Goal: Information Seeking & Learning: Understand process/instructions

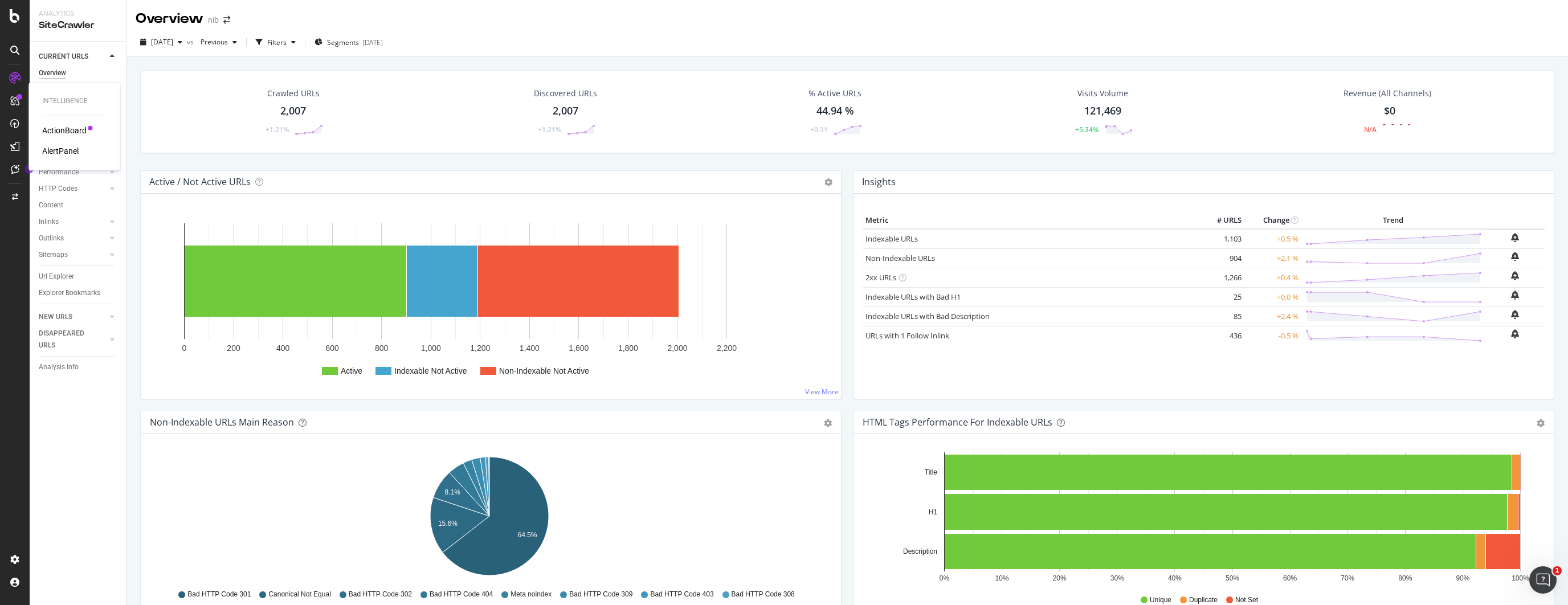
click at [57, 130] on div "ActionBoard" at bounding box center [64, 130] width 44 height 11
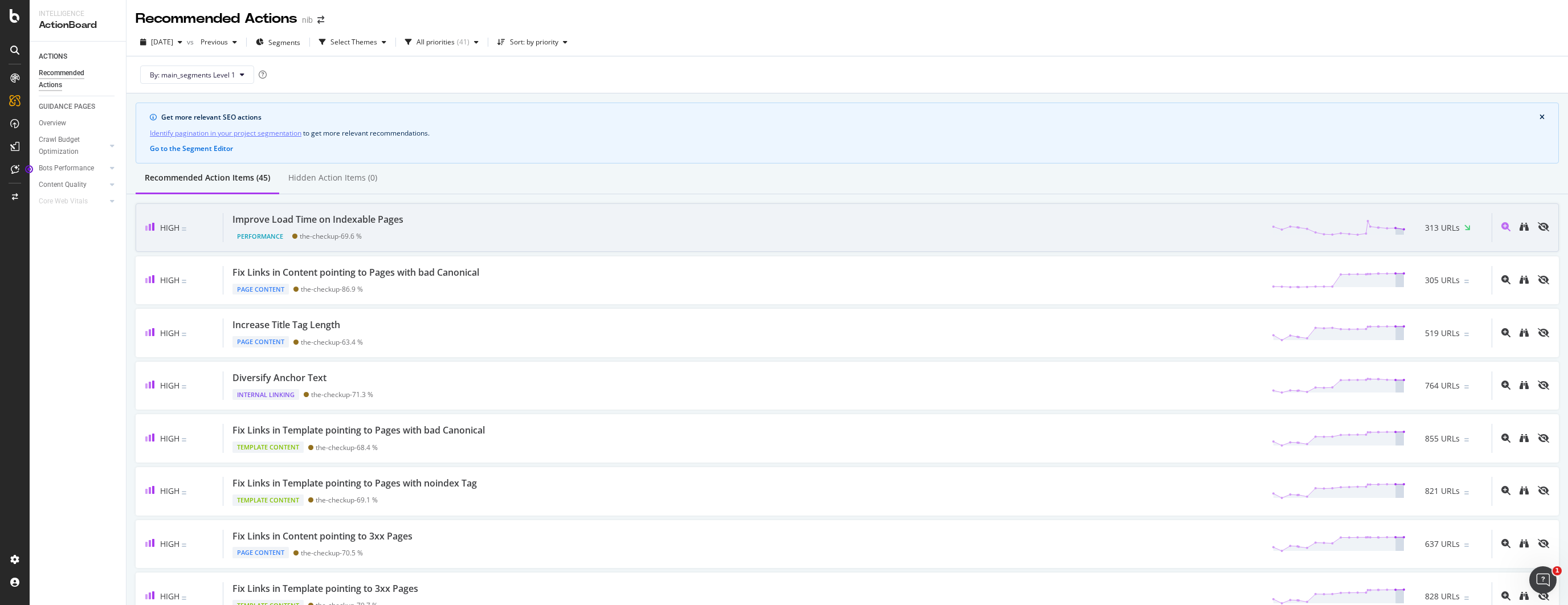
click at [318, 216] on div "Improve Load Time on Indexable Pages" at bounding box center [318, 219] width 171 height 13
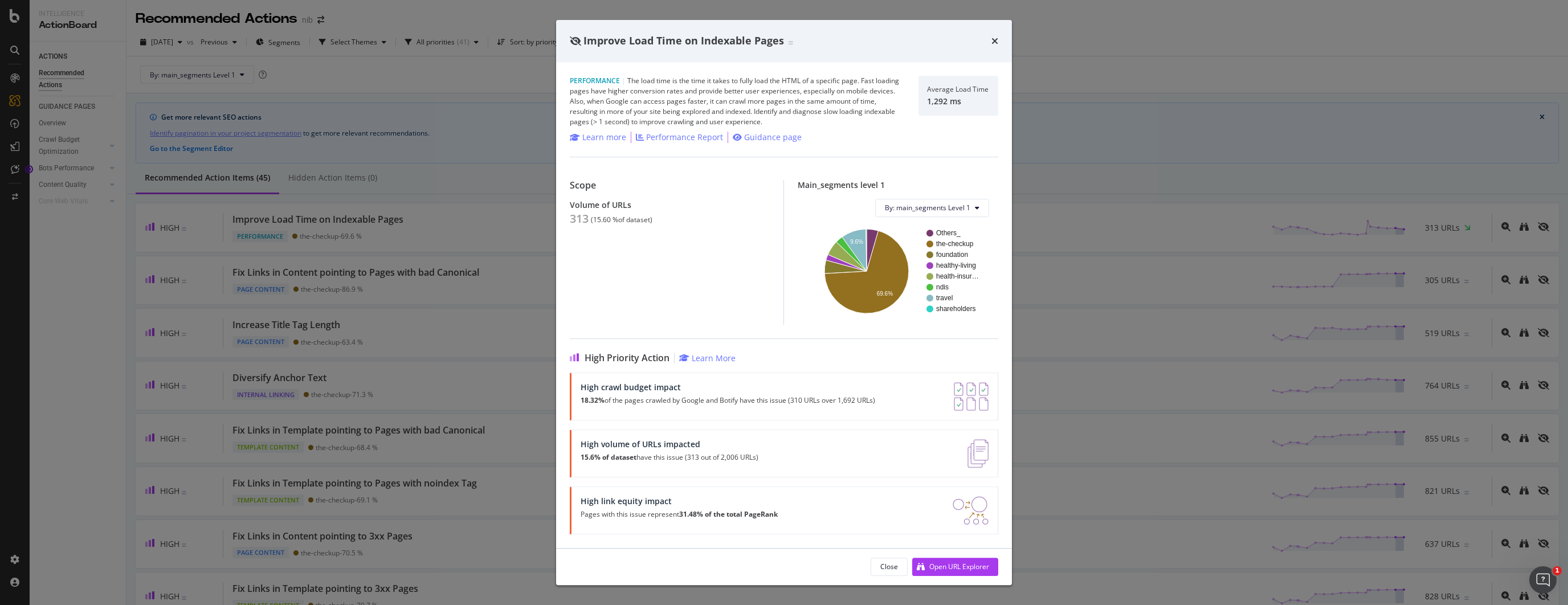
click at [522, 244] on div "Improve Load Time on Indexable Pages Performance | The load time is the time it…" at bounding box center [784, 302] width 1568 height 605
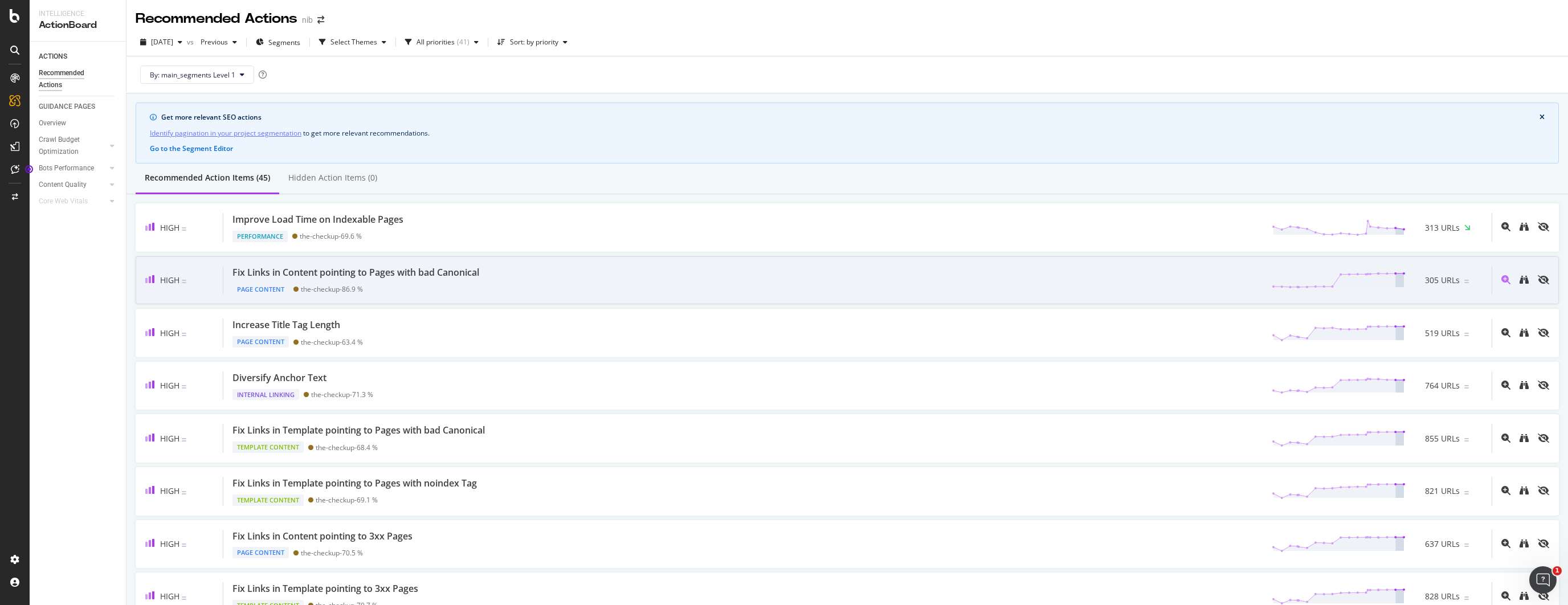
click at [425, 270] on div "Fix Links in Content pointing to Pages with bad Canonical" at bounding box center [356, 272] width 247 height 13
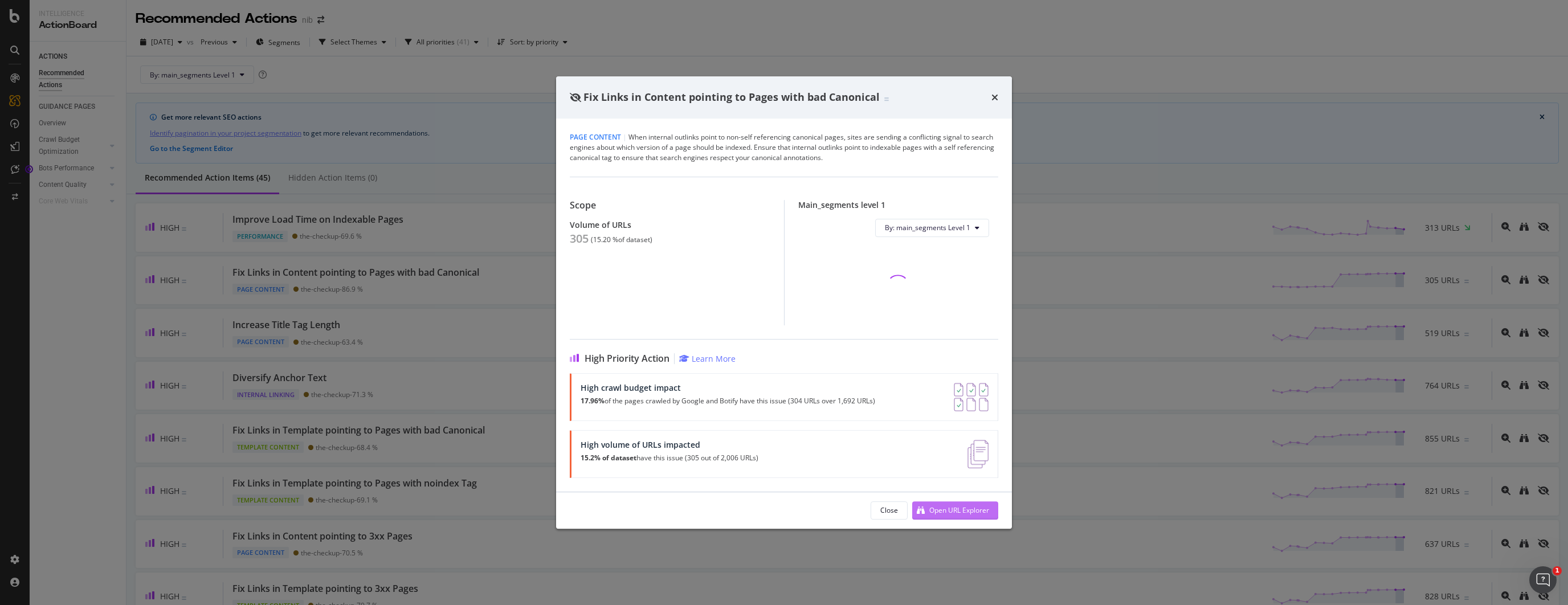
click at [954, 511] on div "Open URL Explorer" at bounding box center [959, 510] width 60 height 10
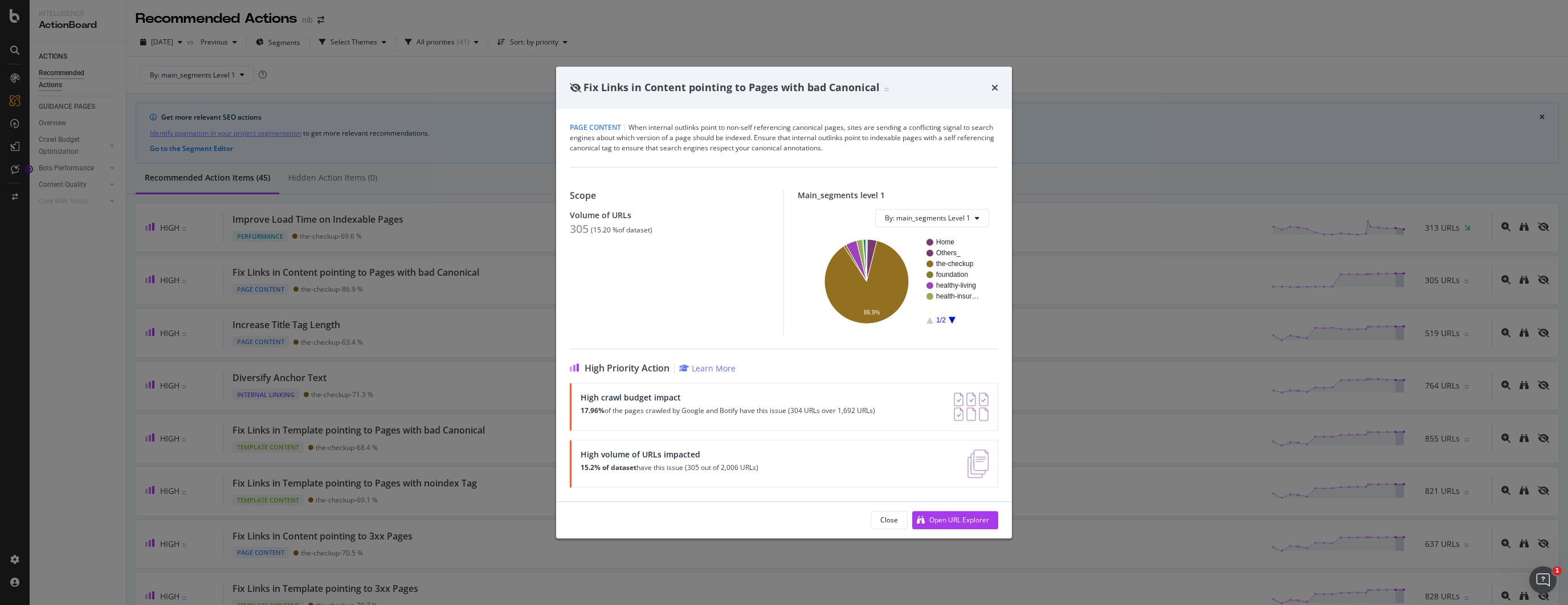
click at [495, 138] on div "Fix Links in Content pointing to Pages with bad Canonical Page Content | When i…" at bounding box center [784, 302] width 1568 height 605
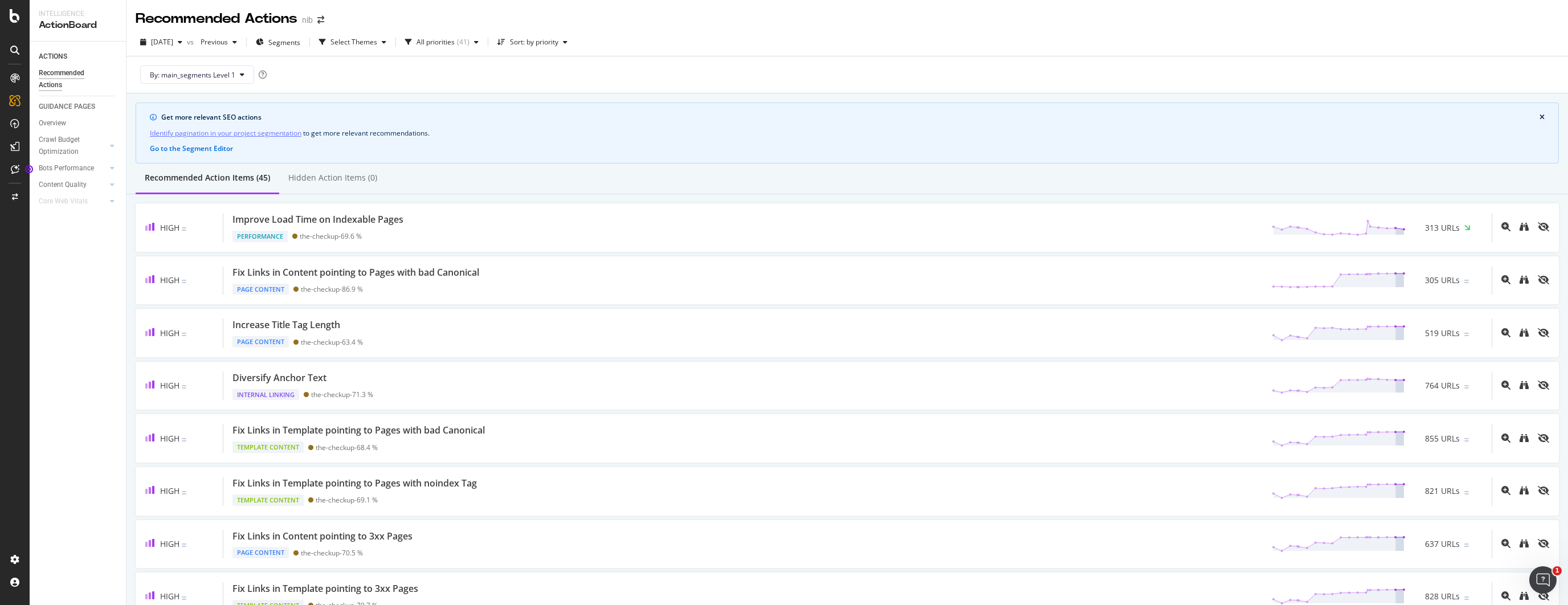
click at [252, 131] on link "Identify pagination in your project segmentation" at bounding box center [225, 133] width 151 height 12
click at [349, 184] on div "Hidden Action Items (0)" at bounding box center [333, 178] width 107 height 31
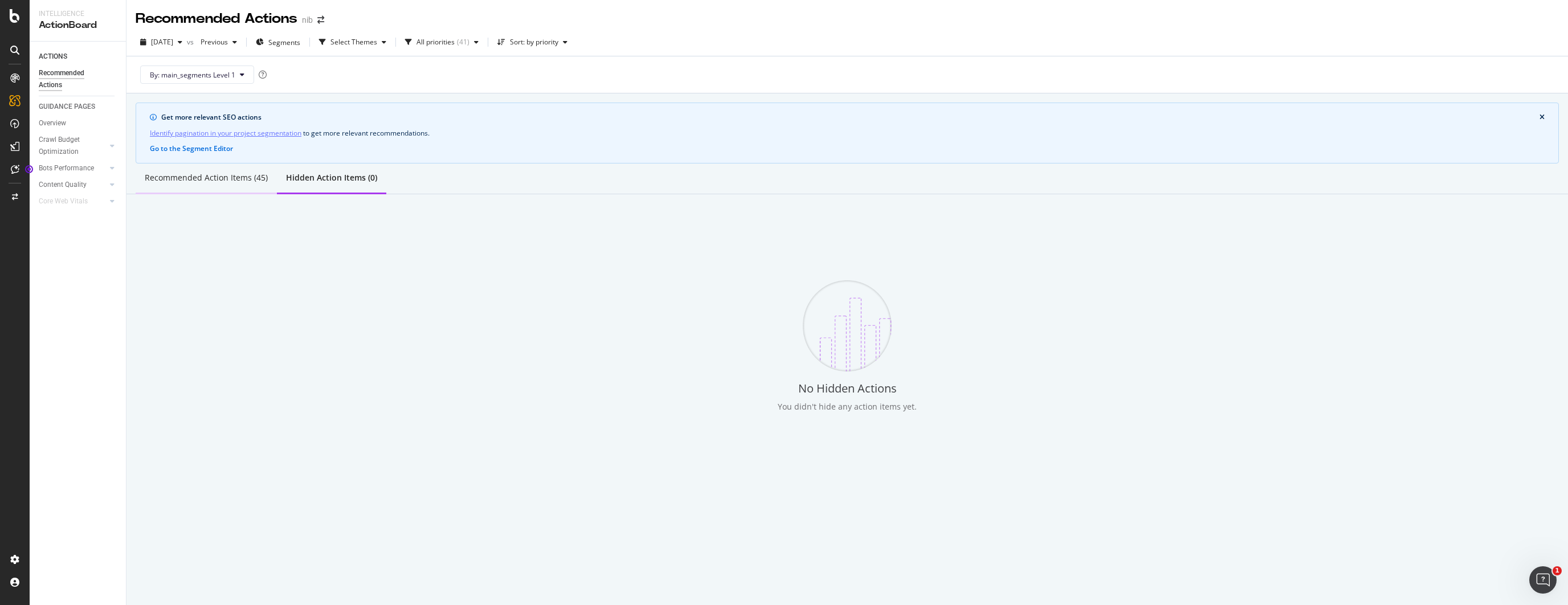
click at [250, 184] on div "Recommended Action Items (45)" at bounding box center [206, 178] width 141 height 31
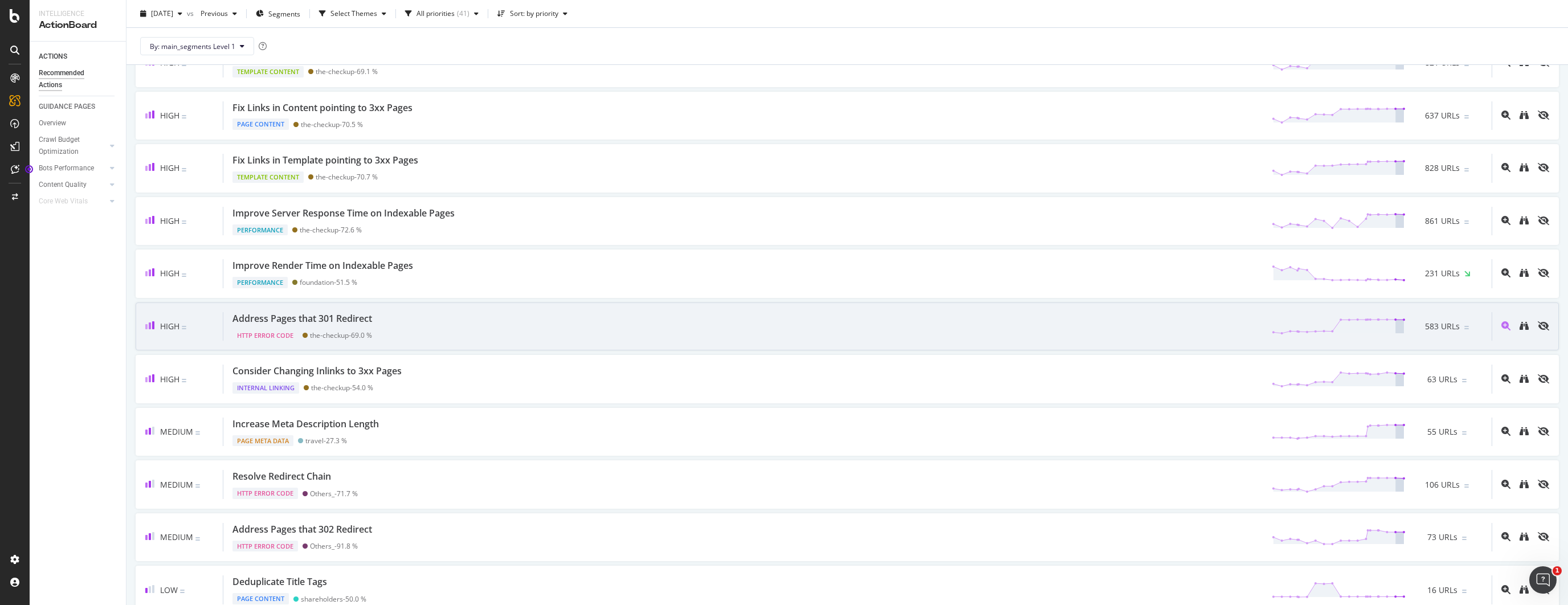
scroll to position [442, 0]
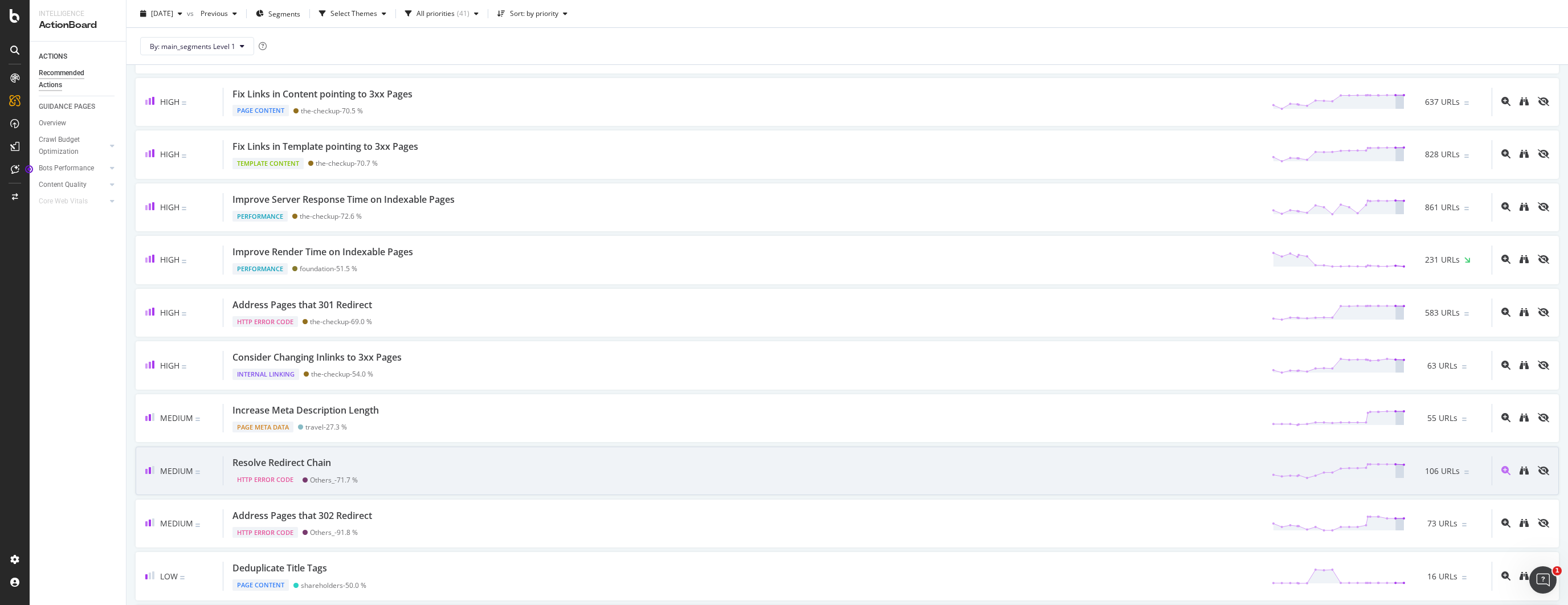
click at [312, 461] on div "Resolve Redirect Chain" at bounding box center [282, 462] width 98 height 13
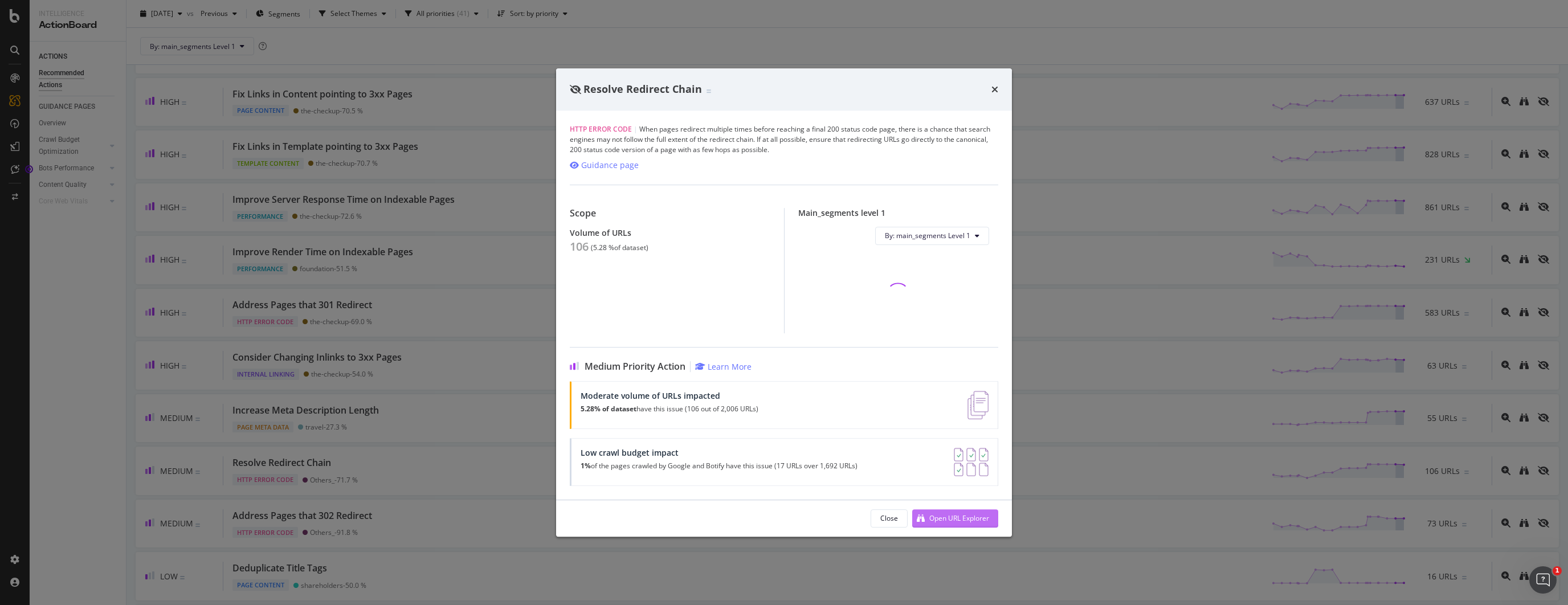
click at [955, 512] on div "Open URL Explorer" at bounding box center [950, 518] width 77 height 17
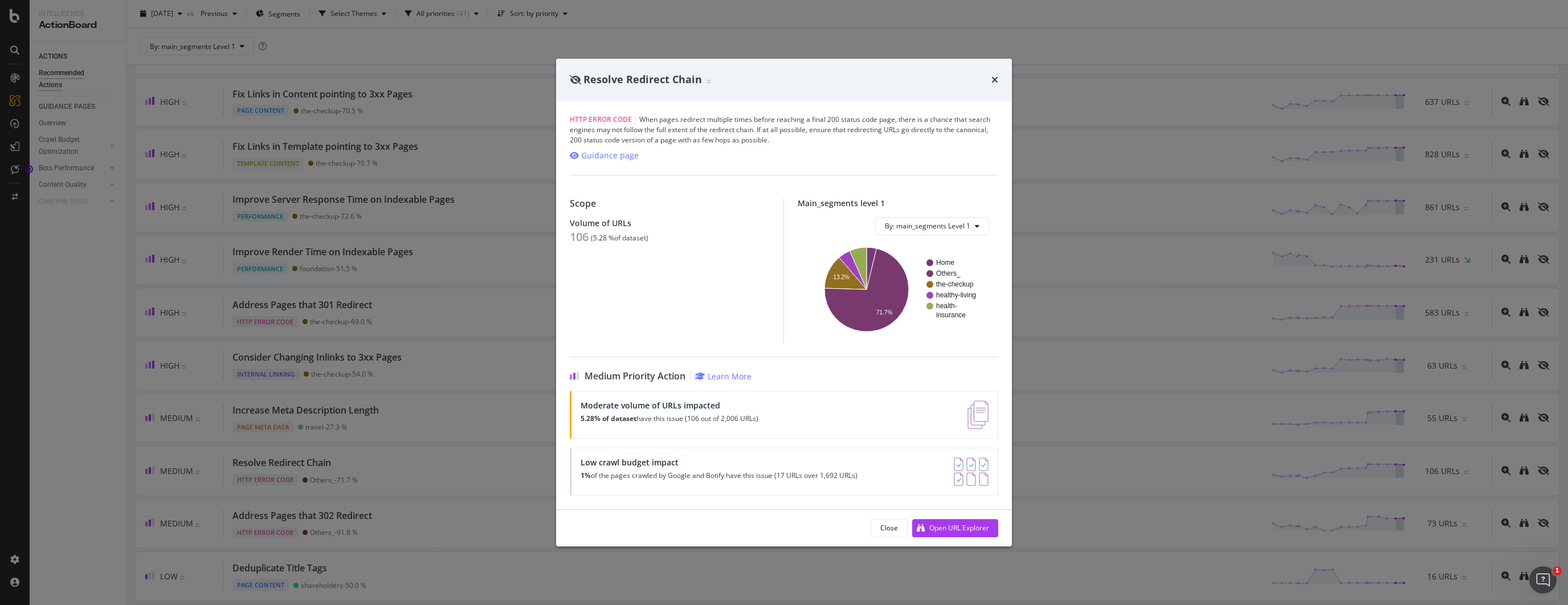
click at [108, 302] on div "Resolve Redirect Chain HTTP Error Code | When pages redirect multiple times bef…" at bounding box center [784, 302] width 1568 height 605
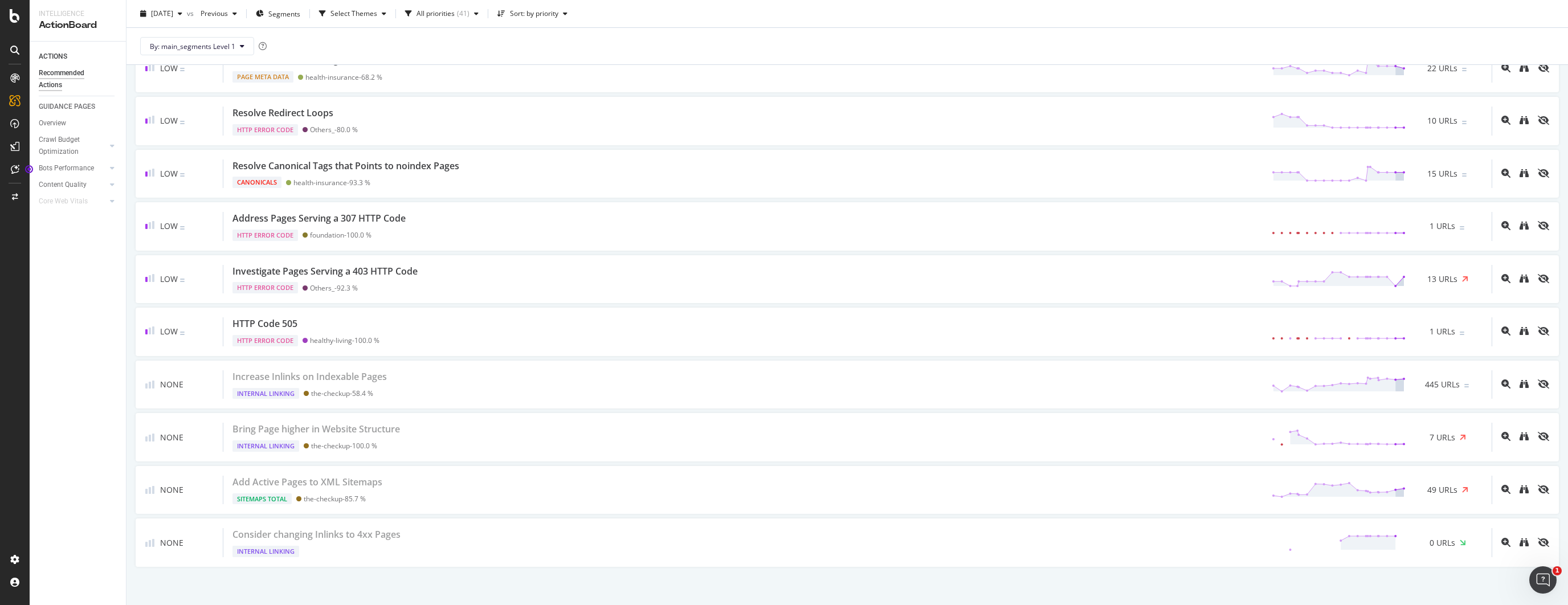
scroll to position [1679, 0]
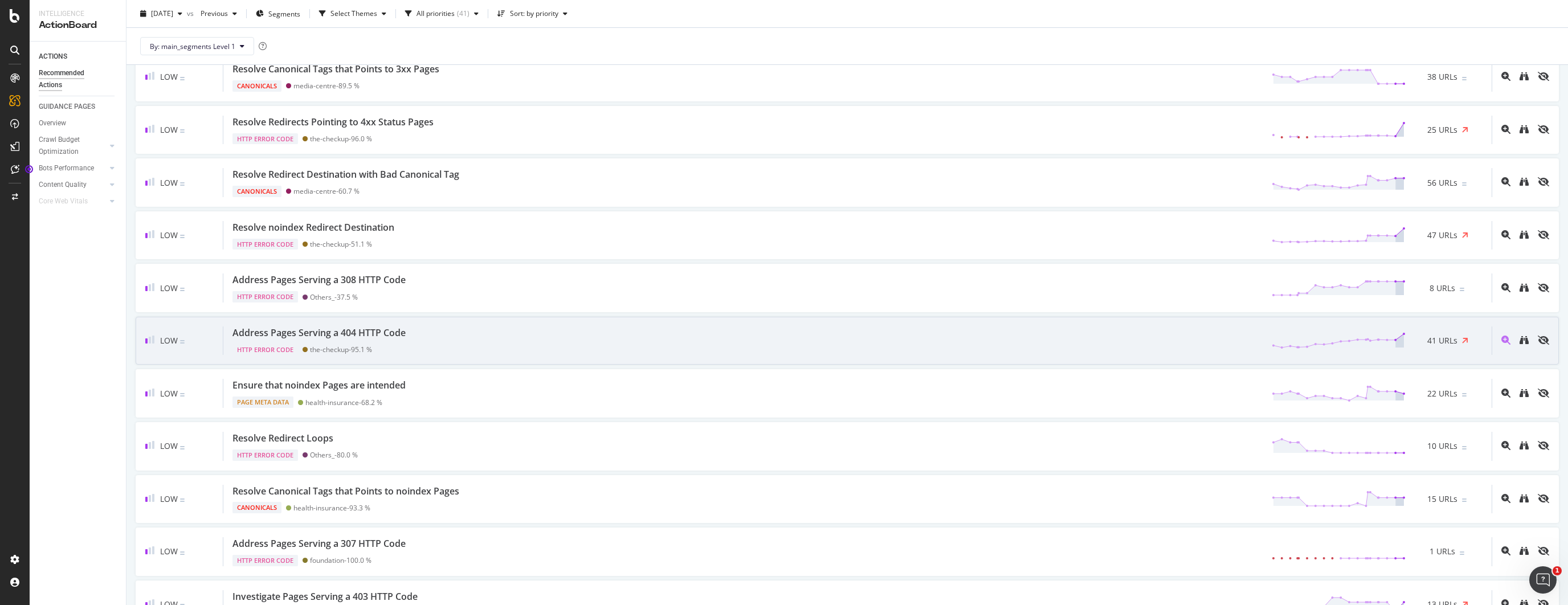
click at [342, 326] on div "Address Pages Serving a 404 HTTP Code" at bounding box center [319, 333] width 173 height 13
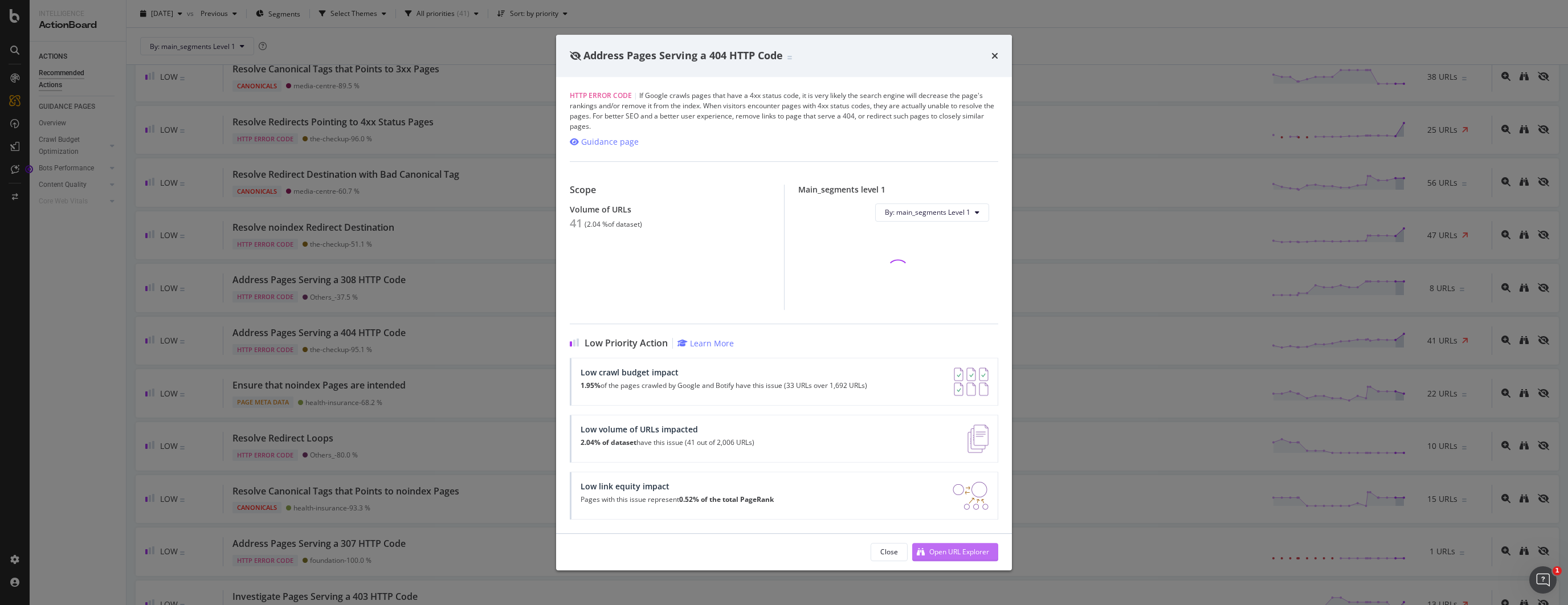
click at [980, 553] on div "Open URL Explorer" at bounding box center [959, 552] width 60 height 10
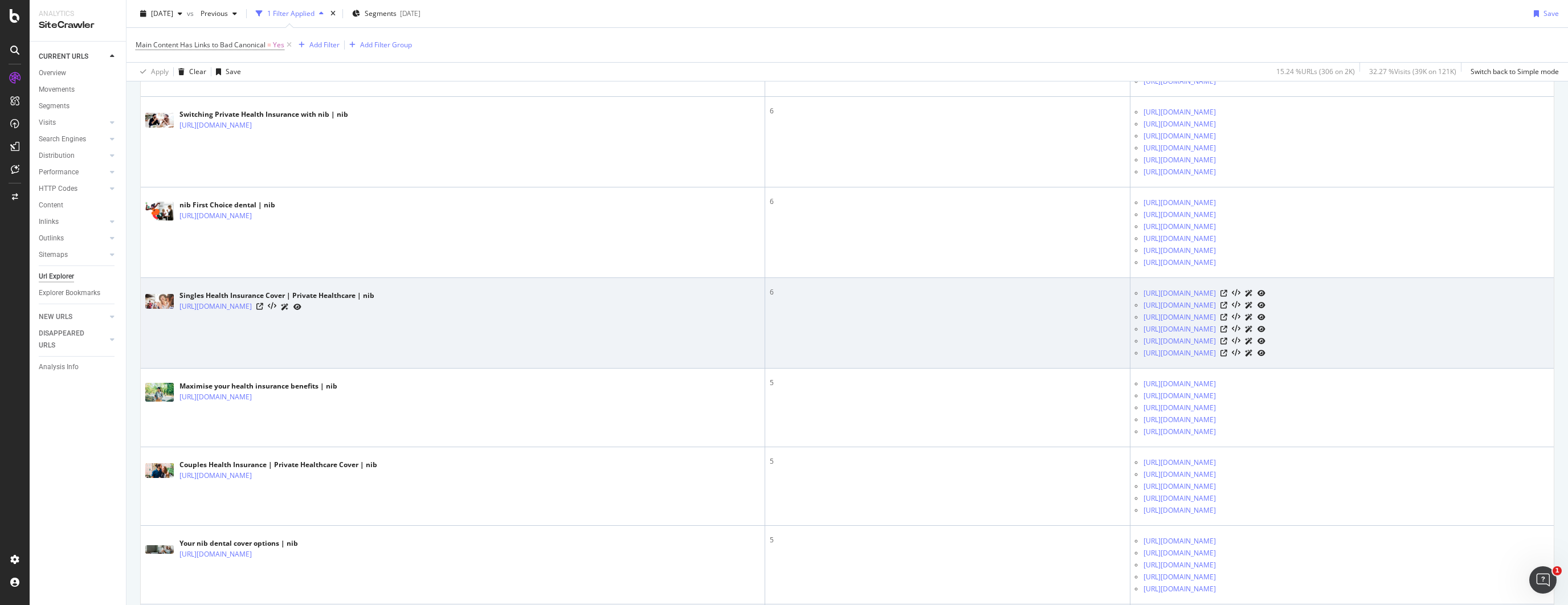
scroll to position [924, 0]
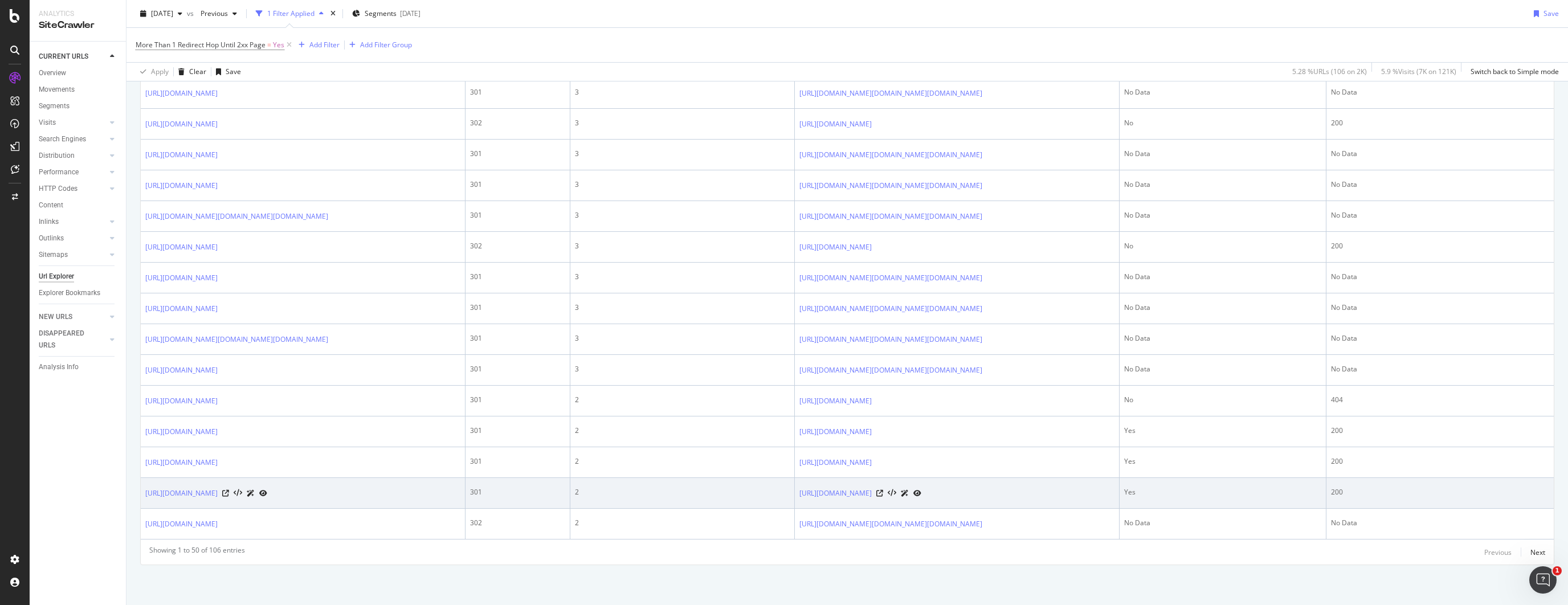
scroll to position [3924, 0]
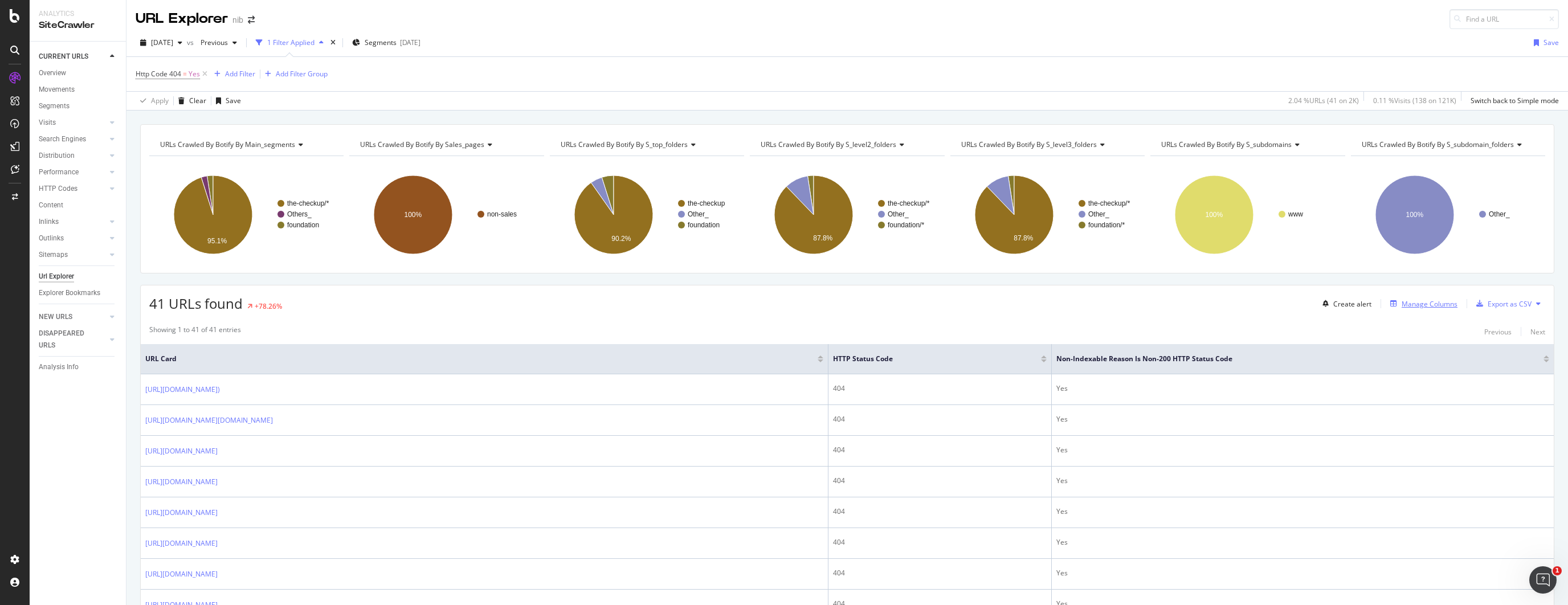
click at [1414, 306] on div "Manage Columns" at bounding box center [1430, 304] width 56 height 10
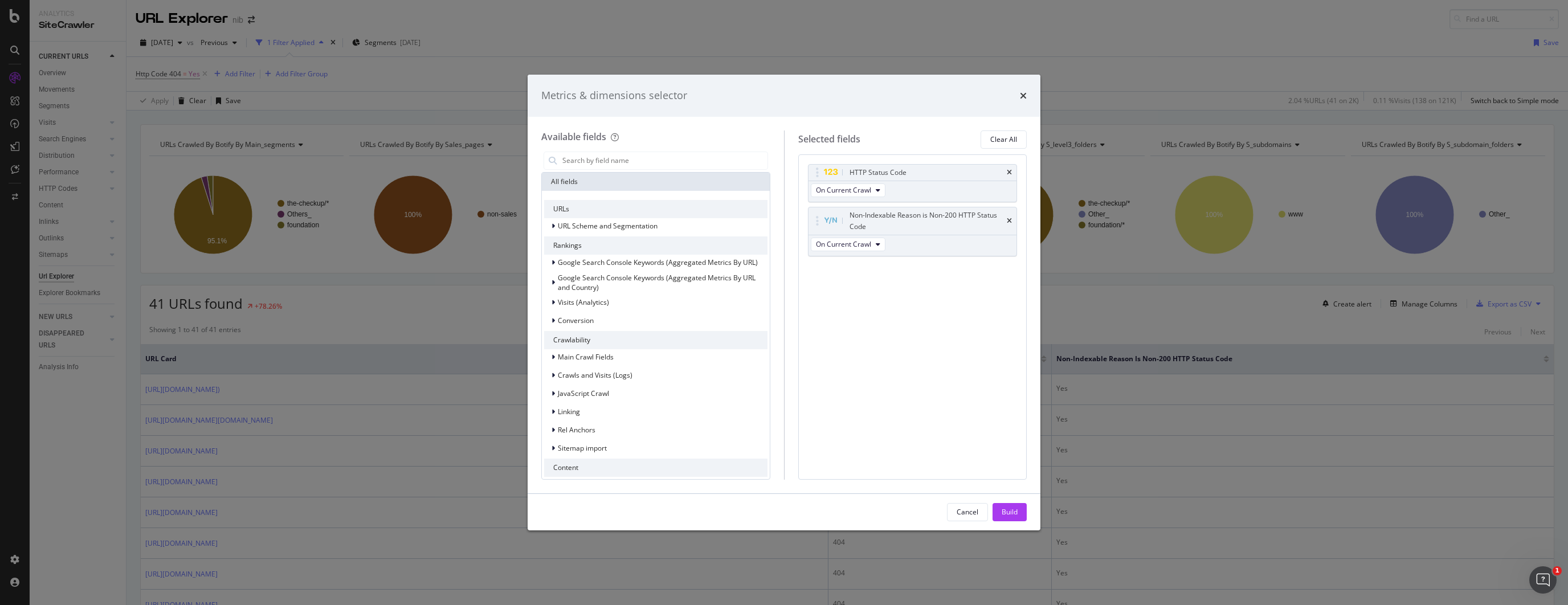
scroll to position [2, 0]
click at [556, 412] on div "modal" at bounding box center [554, 410] width 7 height 11
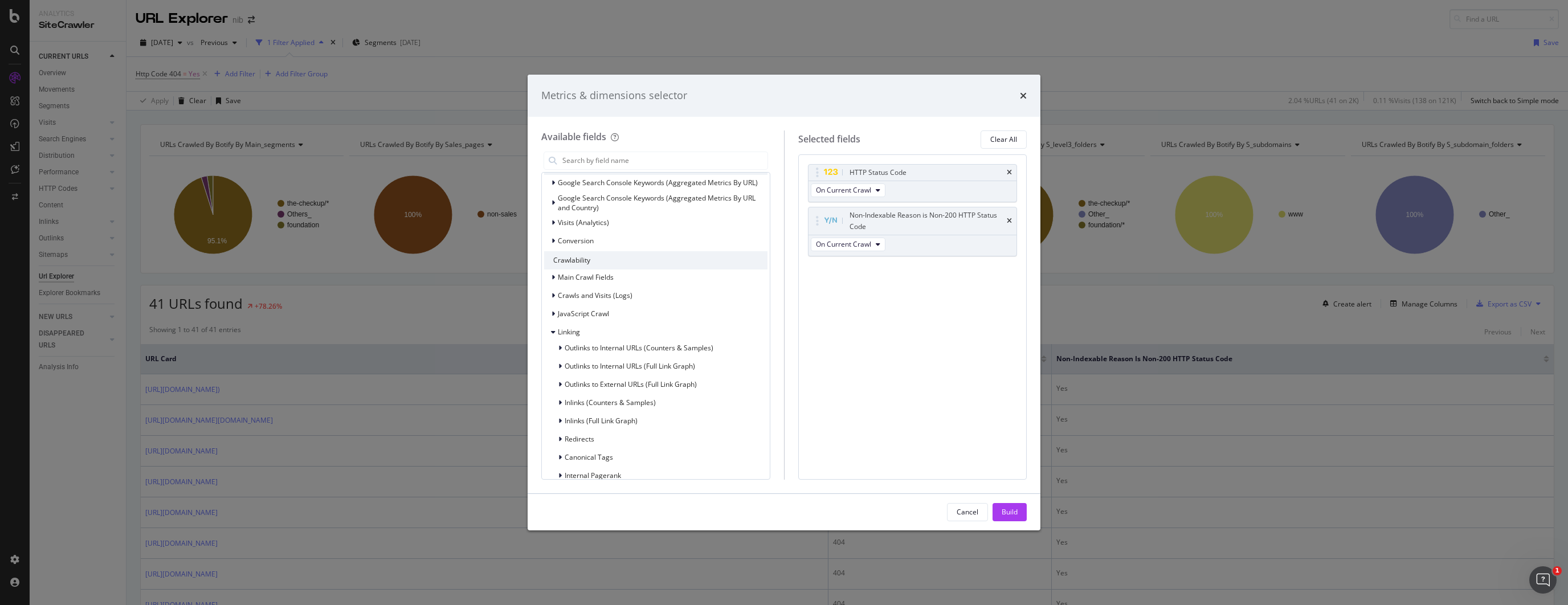
scroll to position [0, 0]
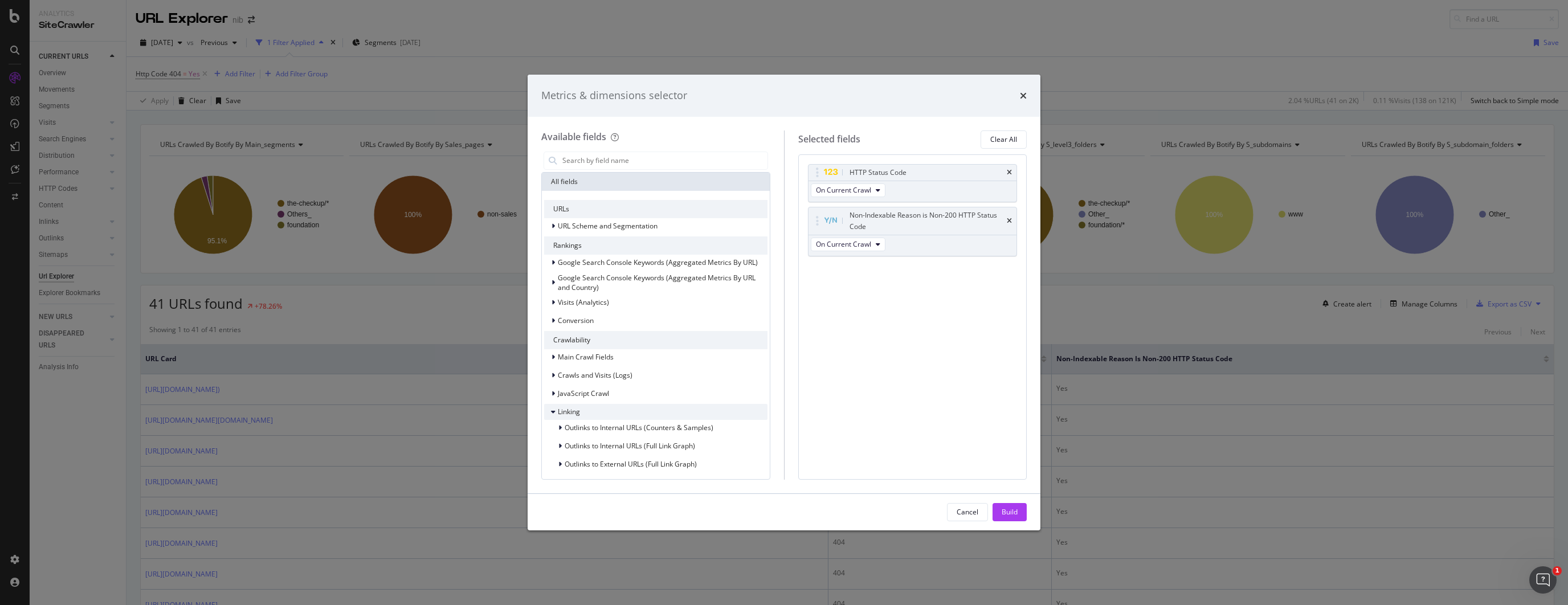
click at [555, 410] on div "modal" at bounding box center [554, 412] width 7 height 11
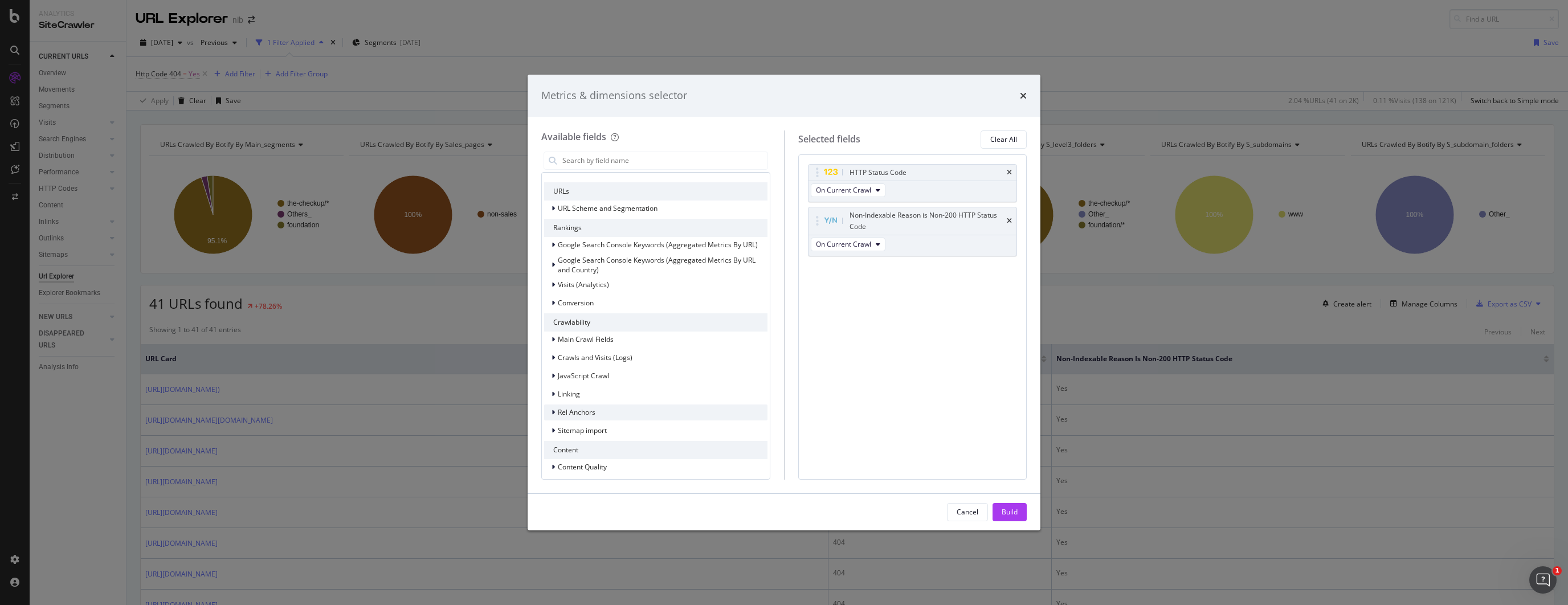
click at [553, 416] on div "modal" at bounding box center [554, 412] width 7 height 11
click at [557, 377] on div "modal" at bounding box center [554, 380] width 7 height 11
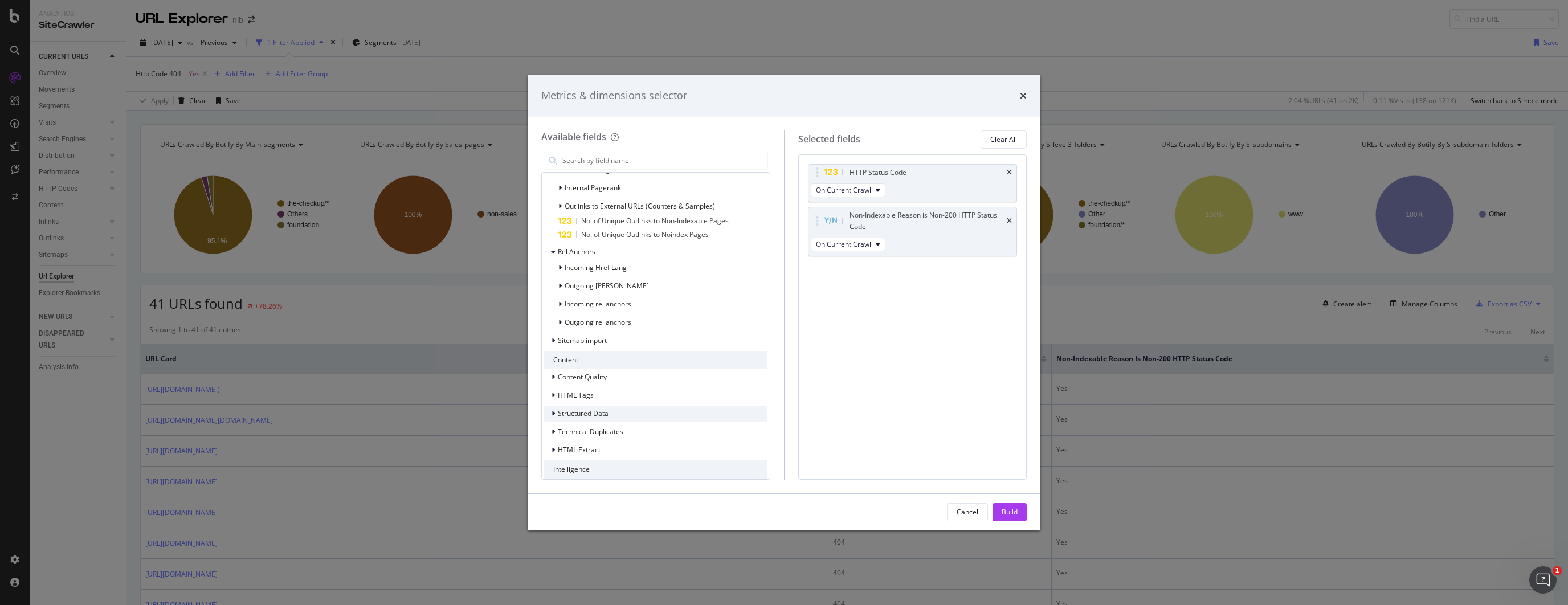
scroll to position [391, 0]
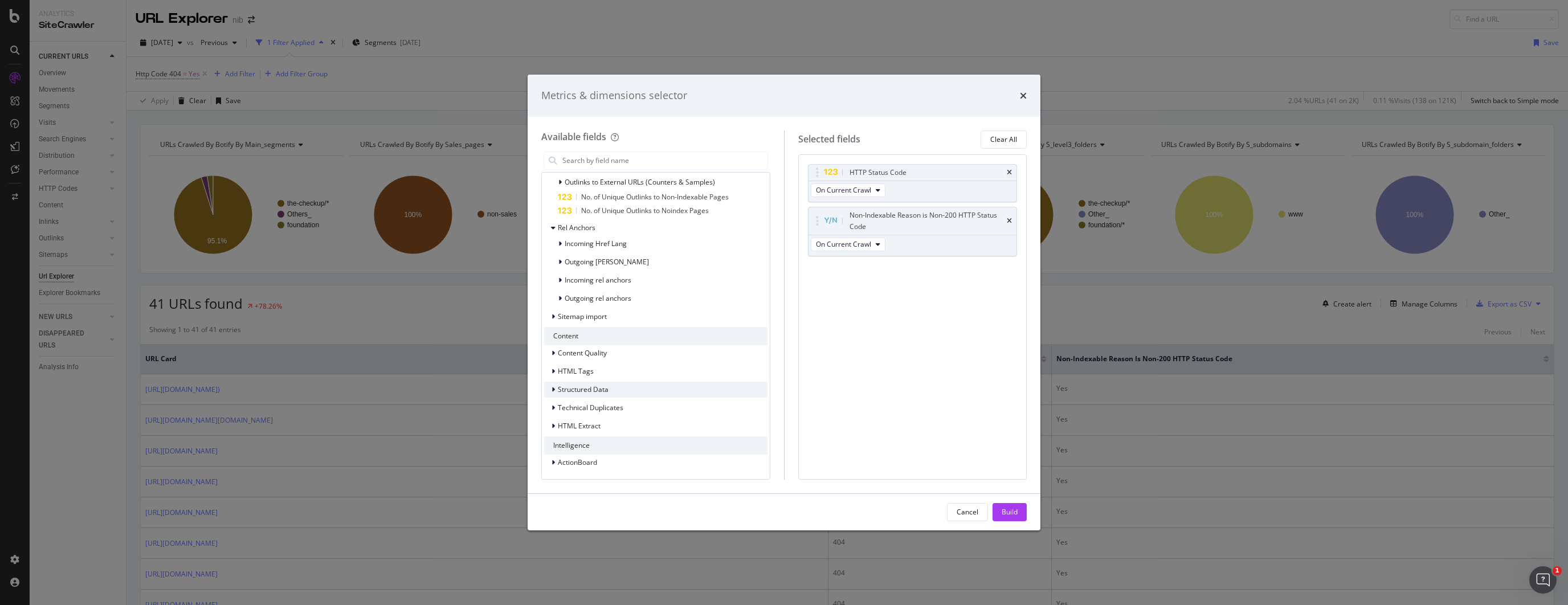
click at [551, 389] on div "modal" at bounding box center [554, 389] width 7 height 11
